Goal: Task Accomplishment & Management: Complete application form

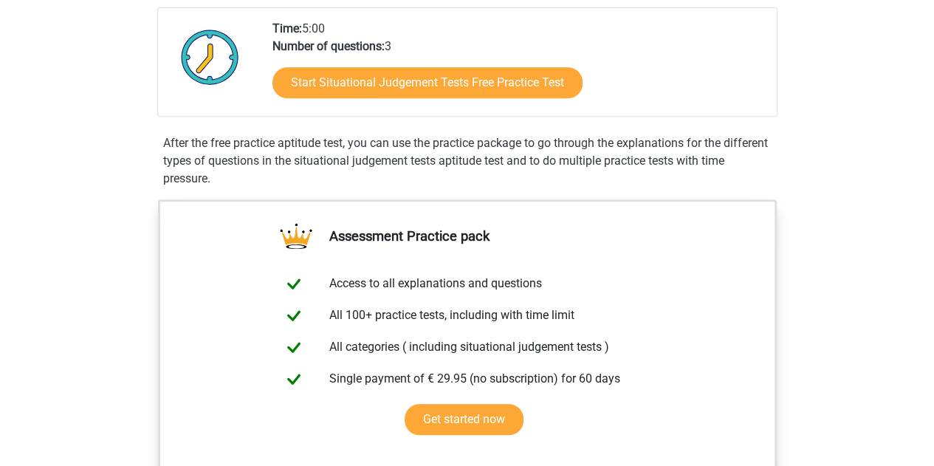
scroll to position [326, 0]
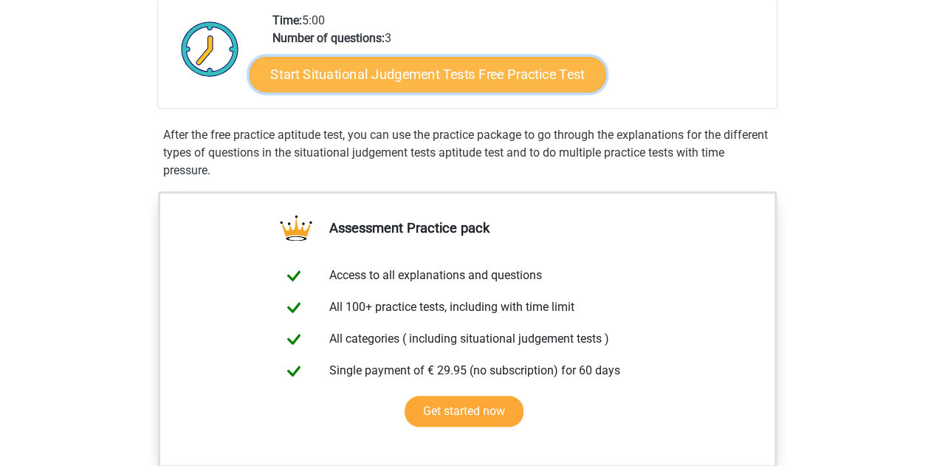
click at [511, 72] on link "Start Situational Judgement Tests Free Practice Test" at bounding box center [427, 74] width 356 height 35
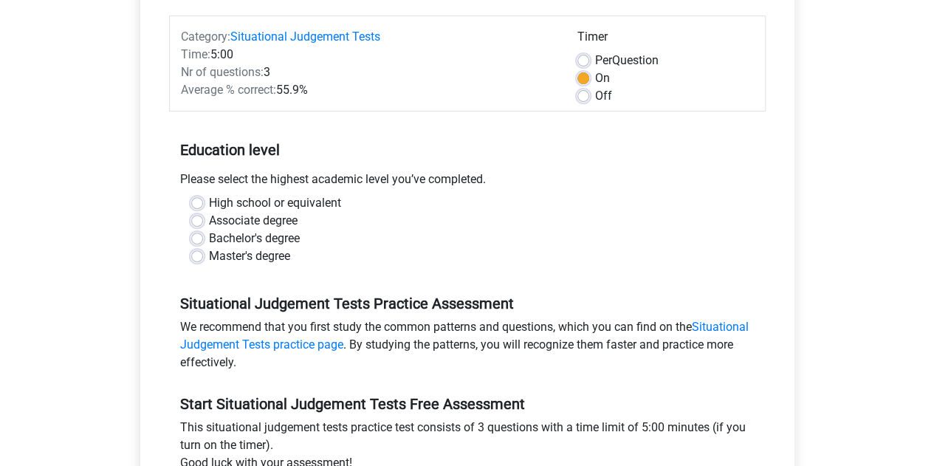
scroll to position [182, 0]
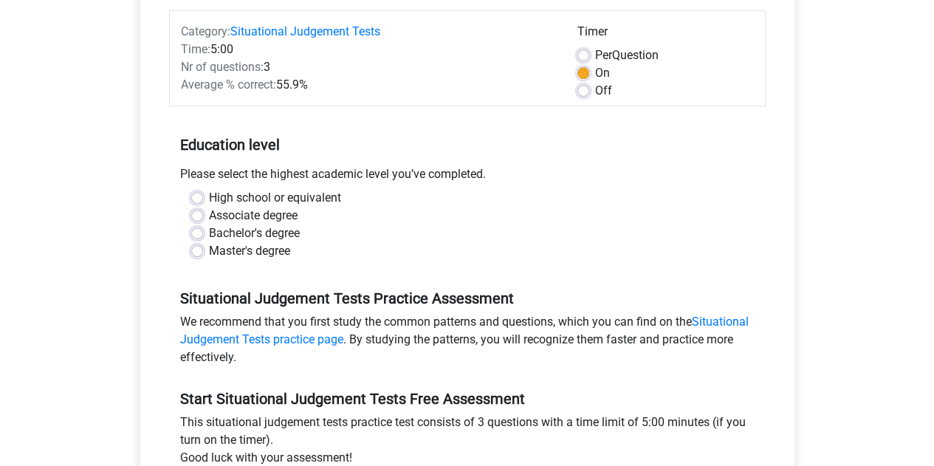
click at [209, 234] on label "Bachelor's degree" at bounding box center [254, 233] width 91 height 18
click at [196, 234] on input "Bachelor's degree" at bounding box center [197, 231] width 12 height 15
radio input "true"
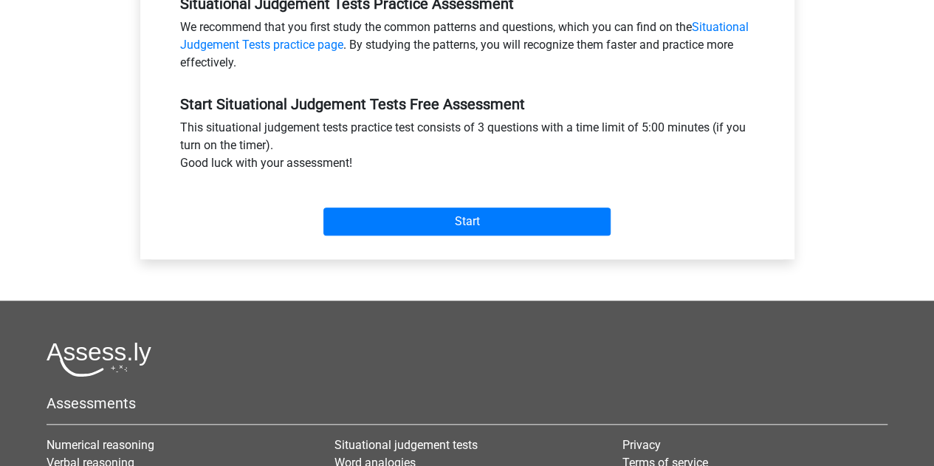
scroll to position [480, 0]
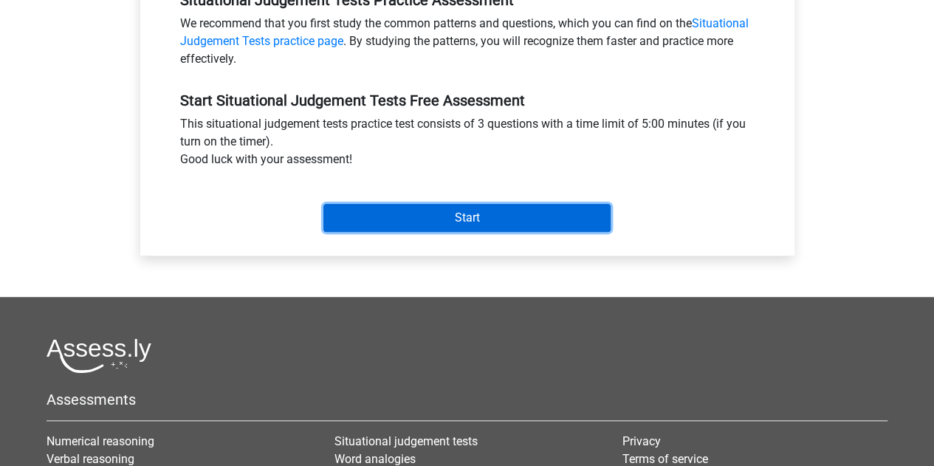
click at [530, 207] on input "Start" at bounding box center [466, 218] width 287 height 28
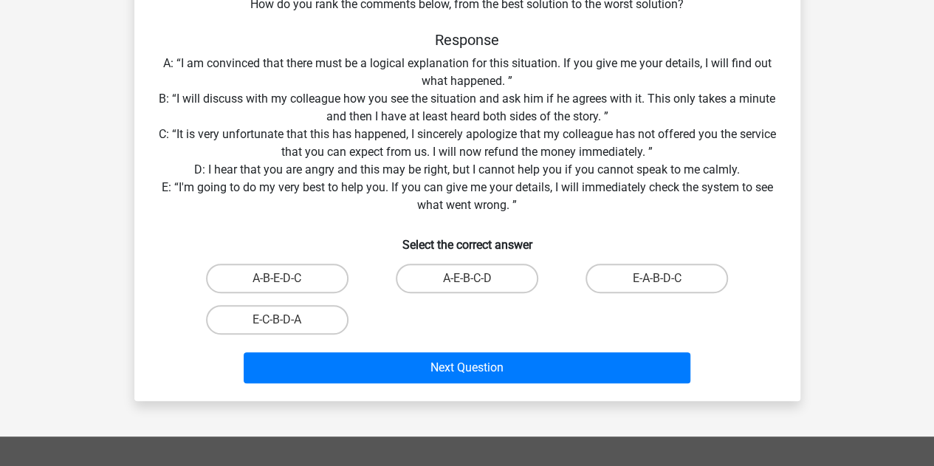
scroll to position [231, 0]
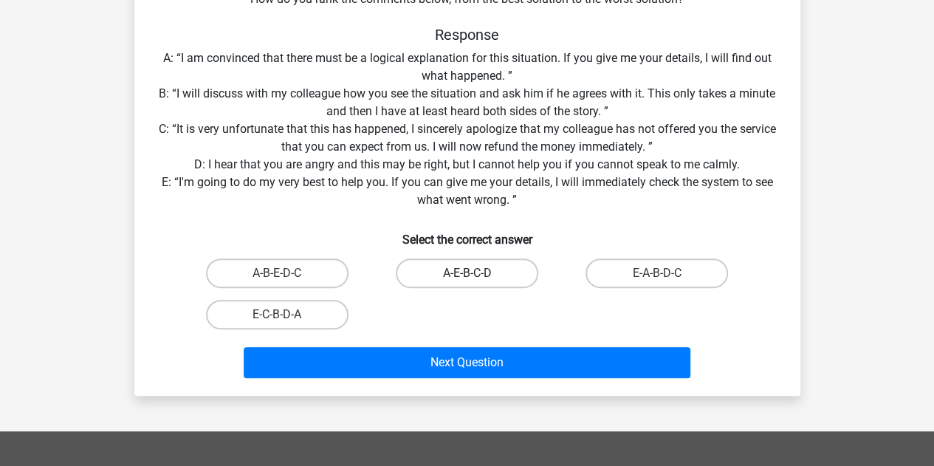
click at [489, 266] on label "A-E-B-C-D" at bounding box center [467, 273] width 142 height 30
click at [476, 273] on input "A-E-B-C-D" at bounding box center [471, 278] width 10 height 10
radio input "true"
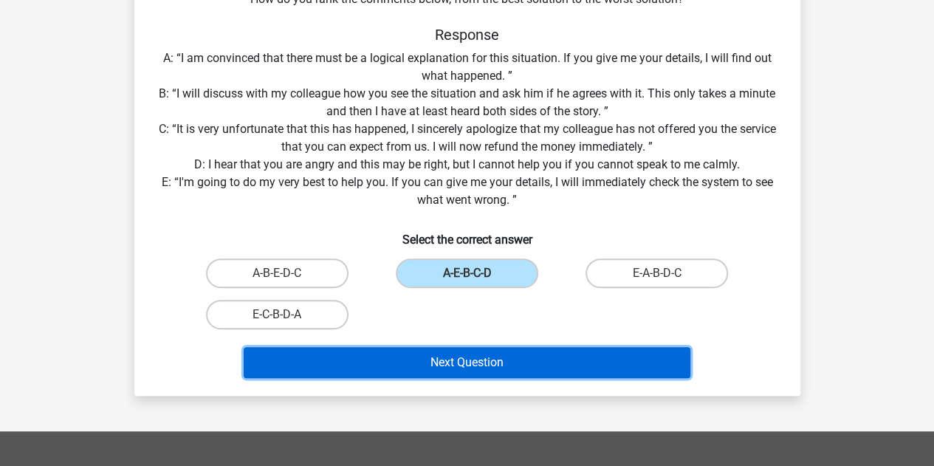
click at [486, 366] on button "Next Question" at bounding box center [467, 362] width 447 height 31
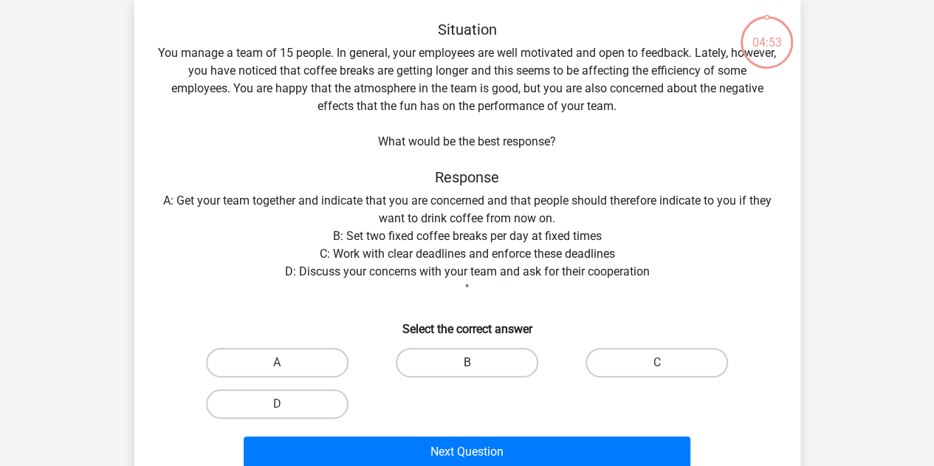
scroll to position [68, 0]
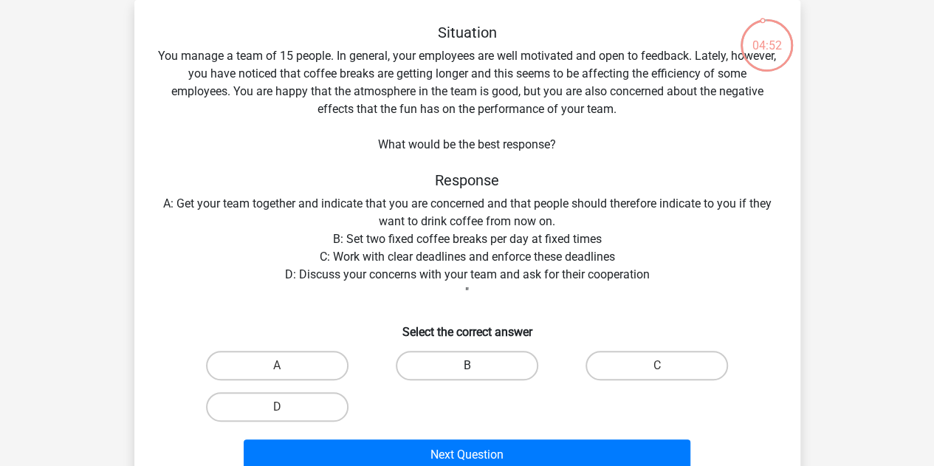
click at [461, 373] on label "B" at bounding box center [467, 366] width 142 height 30
click at [466, 373] on input "B" at bounding box center [471, 370] width 10 height 10
radio input "true"
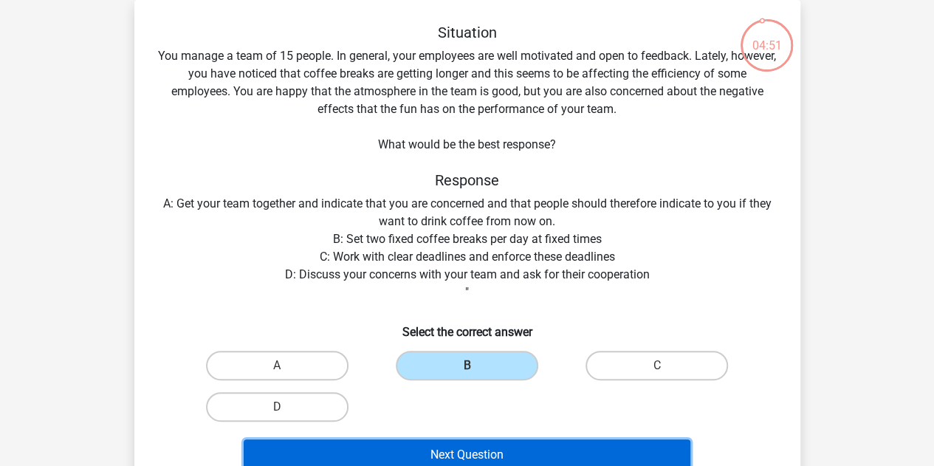
click at [490, 449] on button "Next Question" at bounding box center [467, 454] width 447 height 31
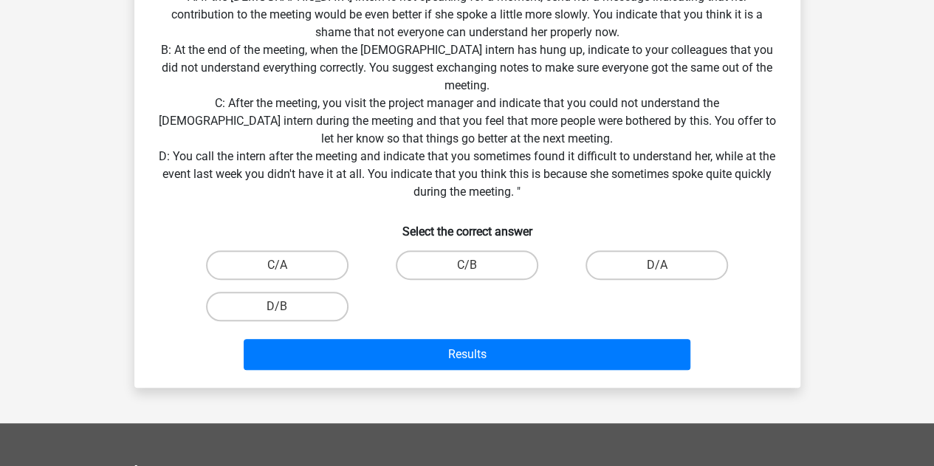
scroll to position [350, 0]
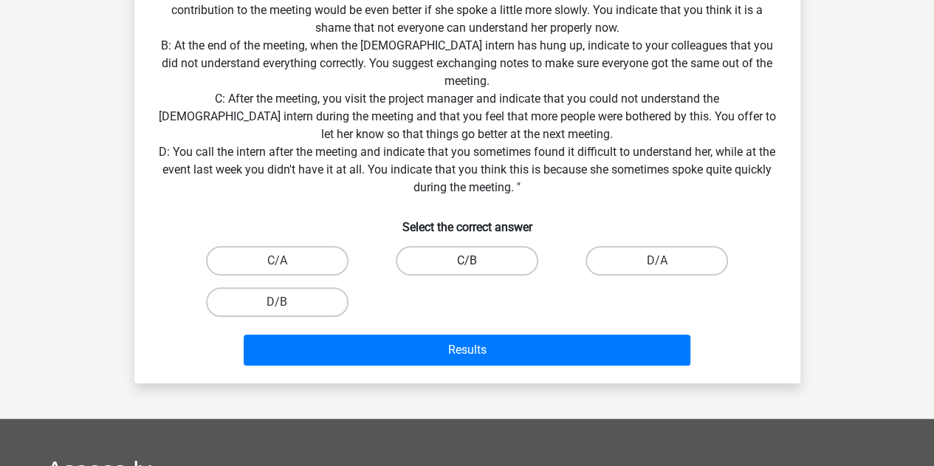
click at [449, 261] on label "C/B" at bounding box center [467, 261] width 142 height 30
click at [466, 261] on input "C/B" at bounding box center [471, 266] width 10 height 10
radio input "true"
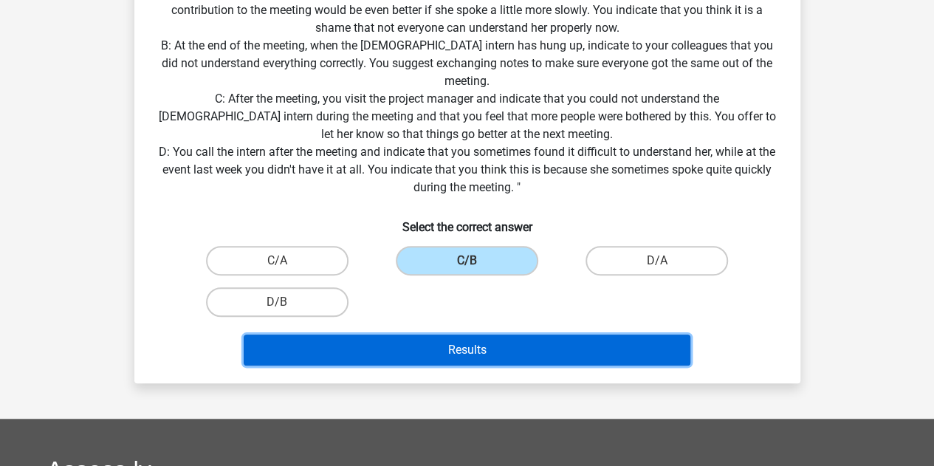
click at [468, 342] on button "Results" at bounding box center [467, 349] width 447 height 31
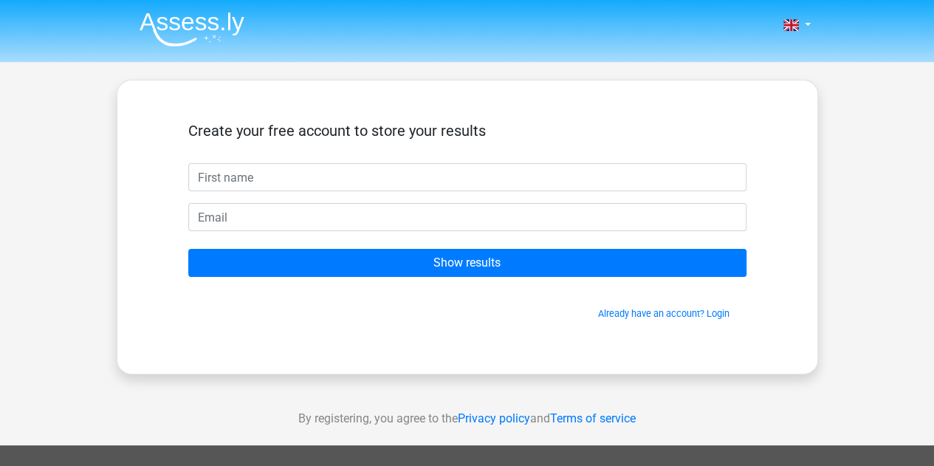
type input "b"
type input "e"
type input "bhus"
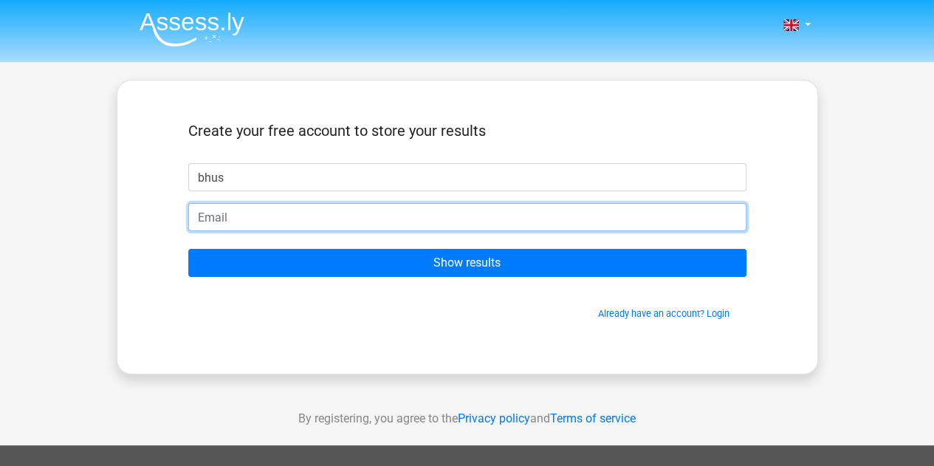
click at [414, 216] on input "email" at bounding box center [467, 217] width 558 height 28
type input "bhushan.kumar@raymond.in"
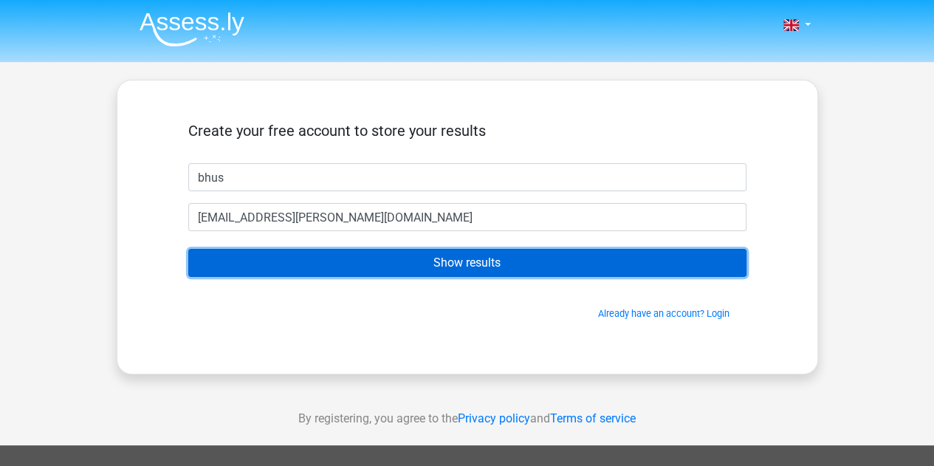
click at [480, 268] on input "Show results" at bounding box center [467, 263] width 558 height 28
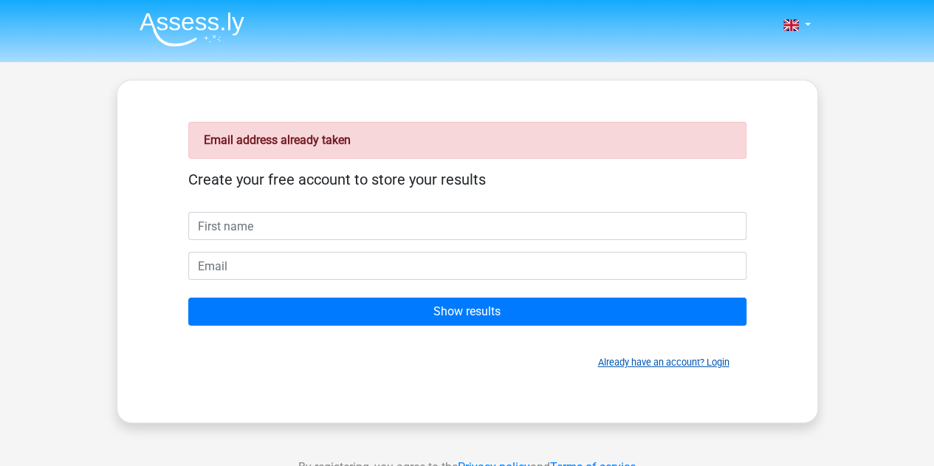
click at [713, 361] on link "Already have an account? Login" at bounding box center [663, 361] width 131 height 11
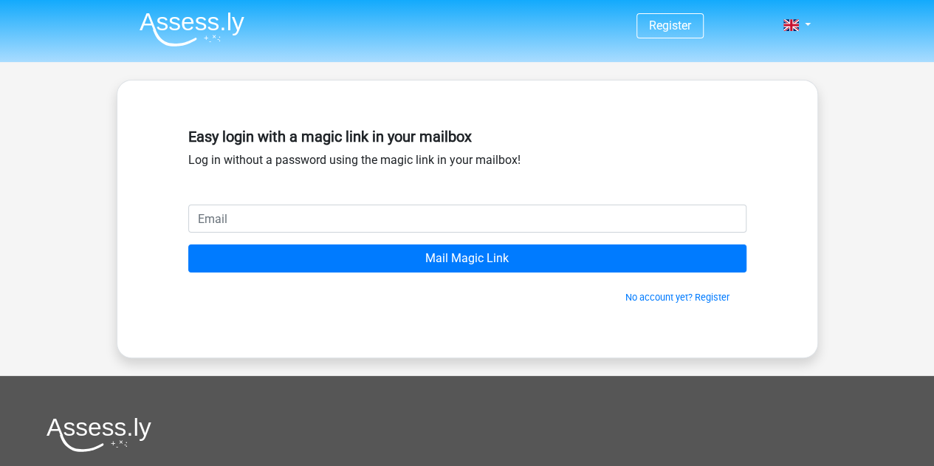
click at [331, 216] on input "email" at bounding box center [467, 218] width 558 height 28
type input "bhushan.kumar@raymond.in"
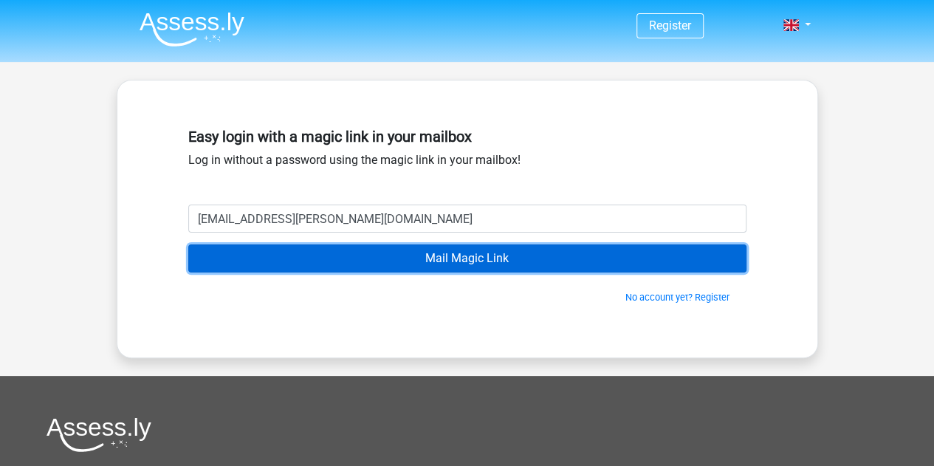
click at [452, 255] on input "Mail Magic Link" at bounding box center [467, 258] width 558 height 28
